Goal: Task Accomplishment & Management: Manage account settings

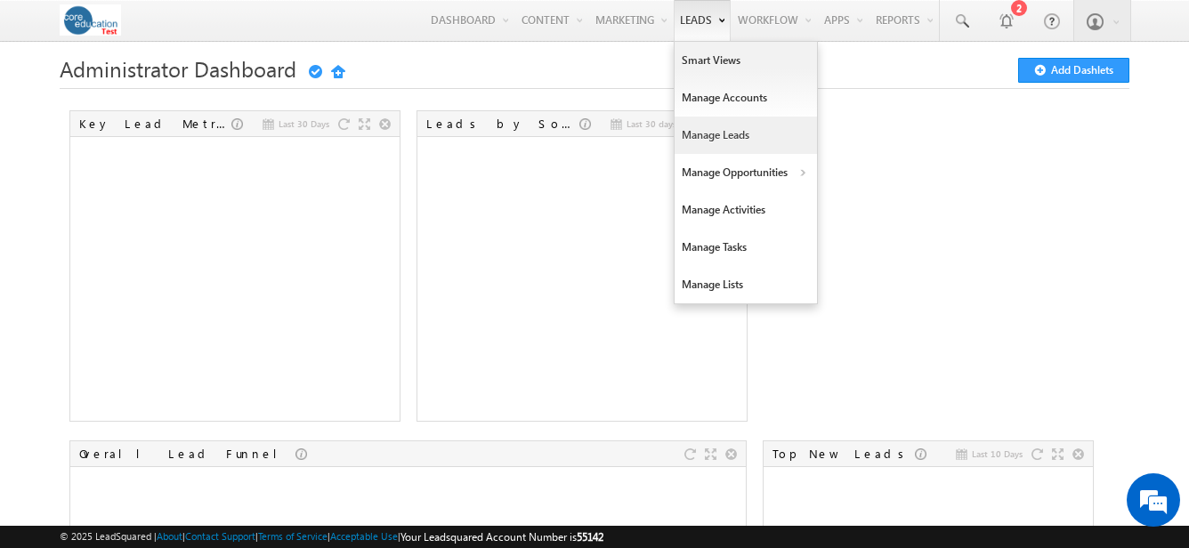
click at [710, 146] on link "Manage Leads" at bounding box center [745, 135] width 142 height 37
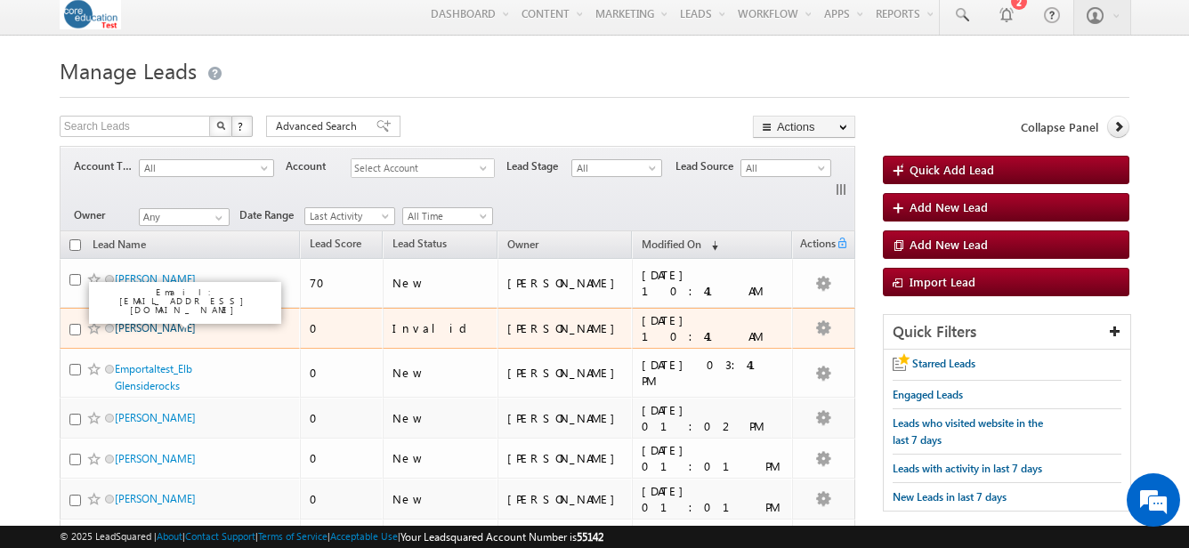
click at [160, 321] on link "[PERSON_NAME]" at bounding box center [155, 327] width 81 height 13
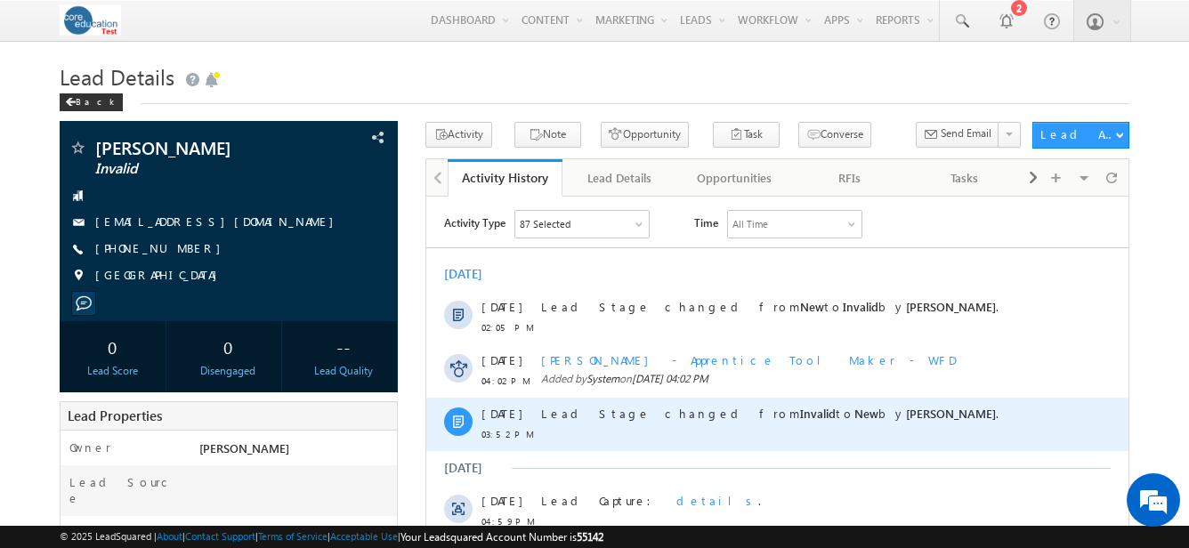
scroll to position [5, 0]
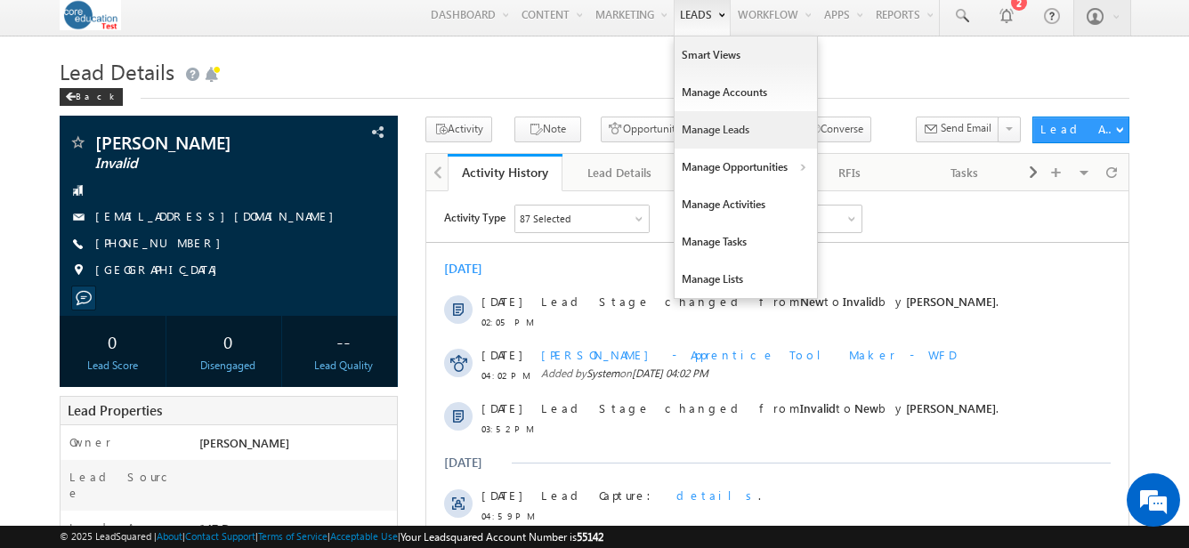
click at [682, 121] on link "Manage Leads" at bounding box center [745, 129] width 142 height 37
